Goal: Find specific page/section: Find specific page/section

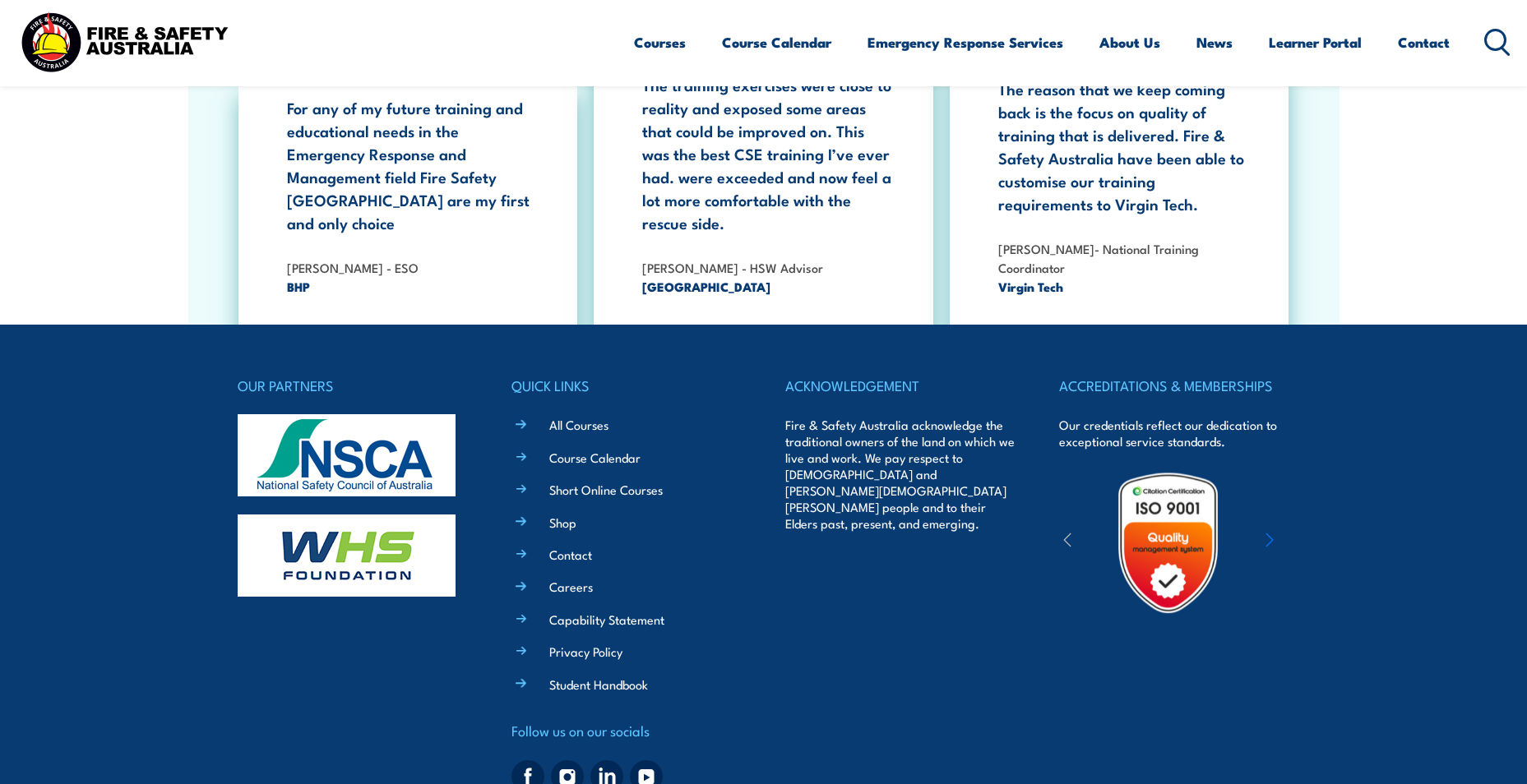
scroll to position [3003, 0]
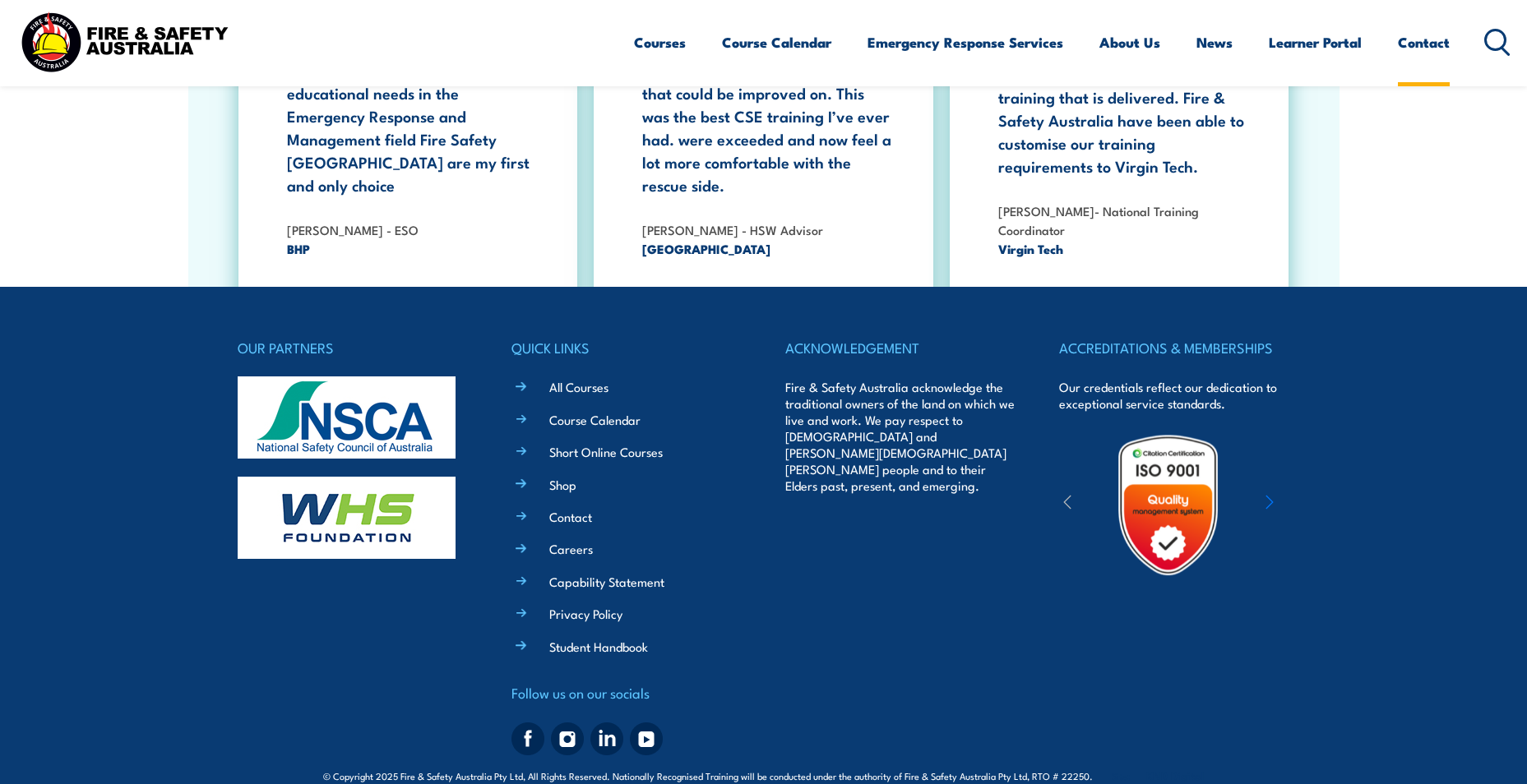
click at [1434, 36] on link "Contact" at bounding box center [1424, 42] width 52 height 44
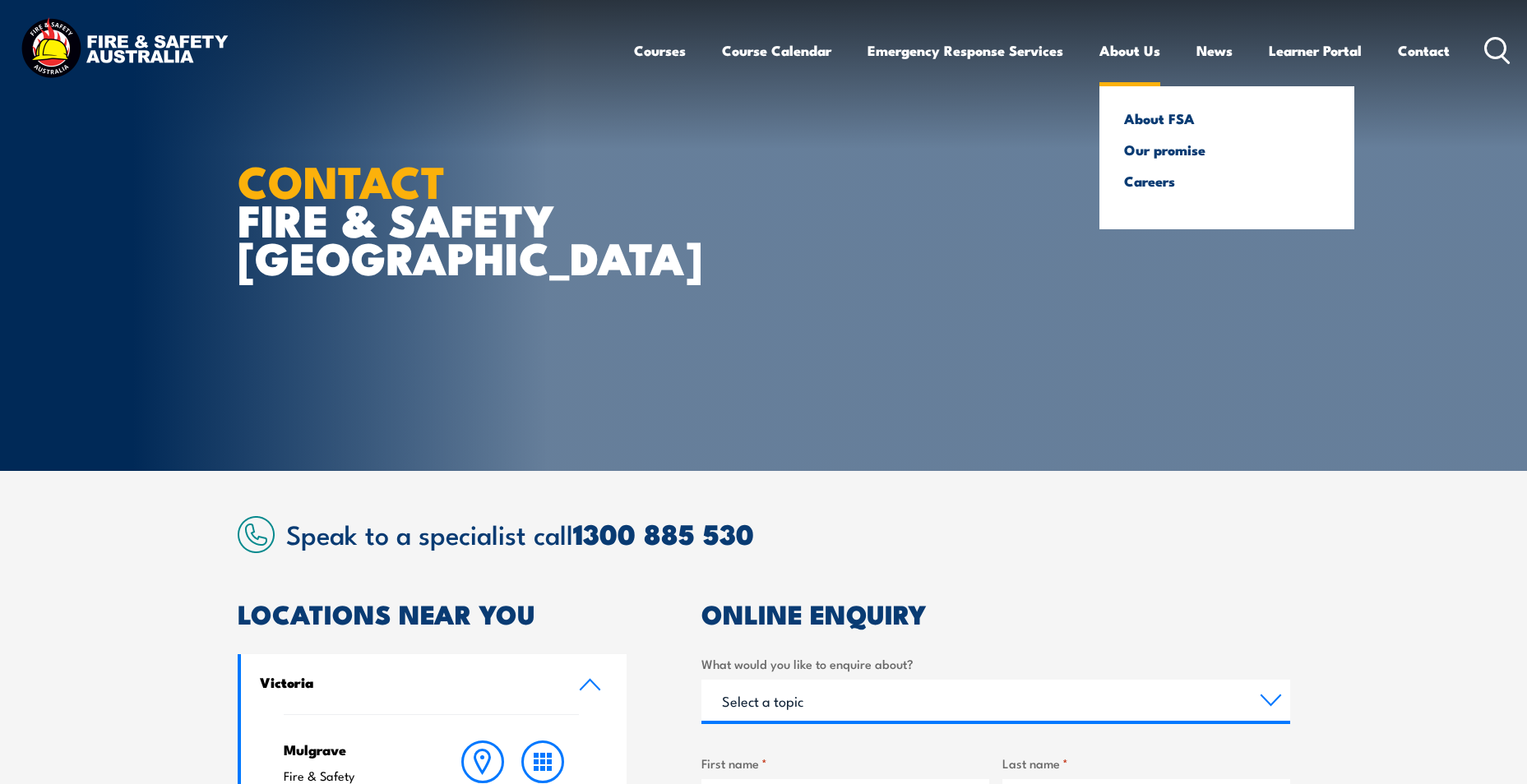
click at [1141, 54] on link "About Us" at bounding box center [1130, 50] width 60 height 44
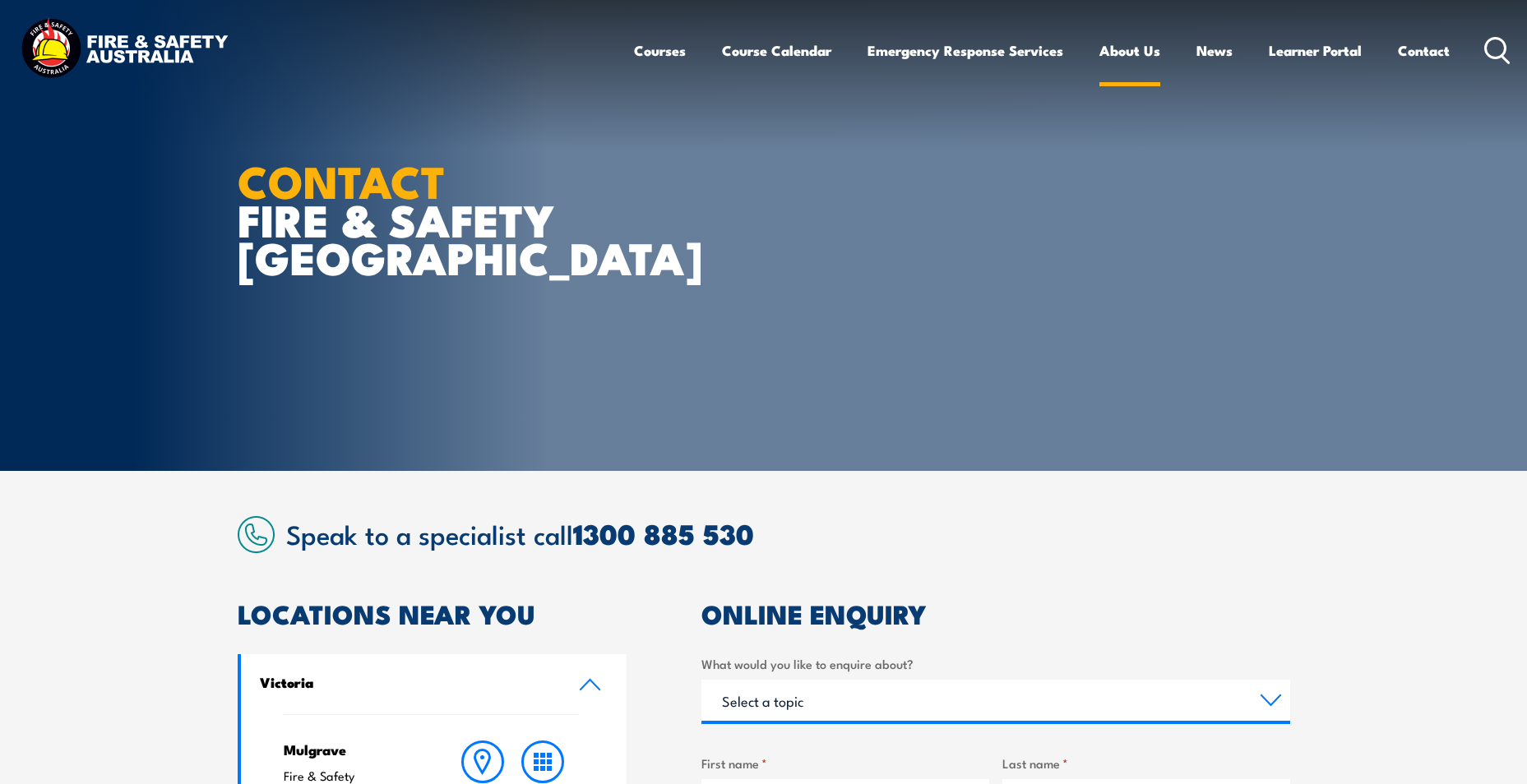
click at [1125, 51] on link "About Us" at bounding box center [1130, 50] width 60 height 44
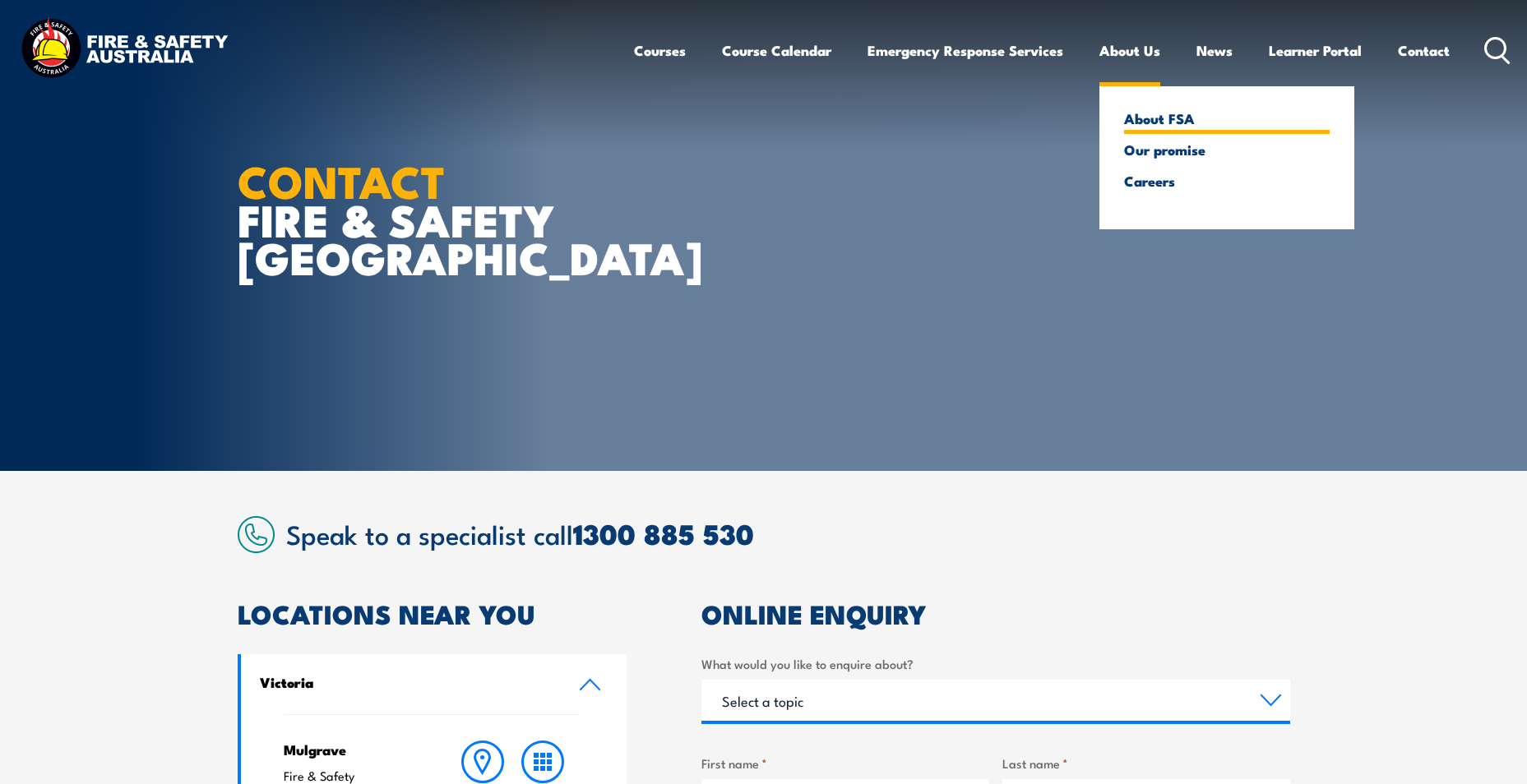
click at [1166, 114] on link "About FSA" at bounding box center [1226, 118] width 205 height 15
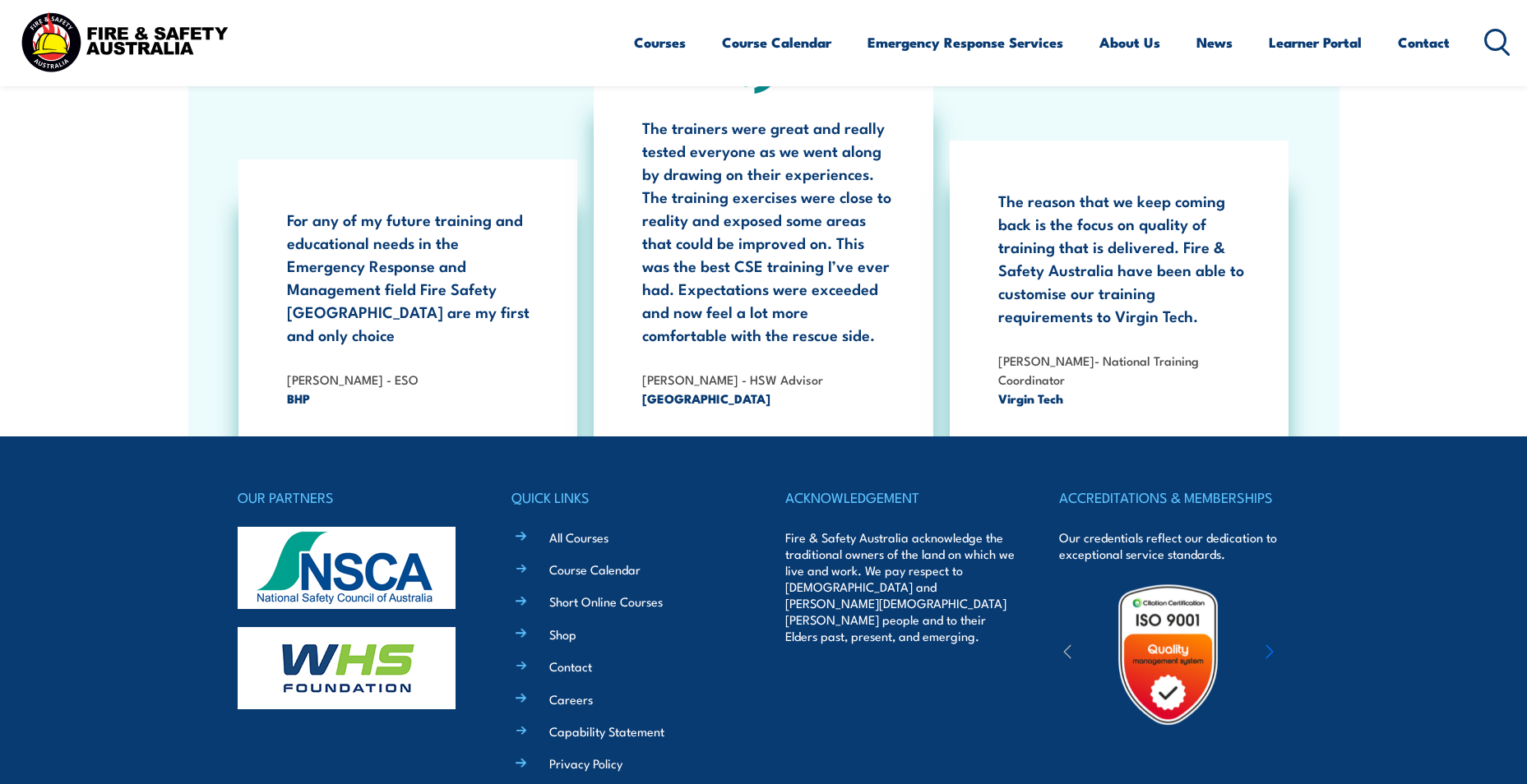
scroll to position [5298, 0]
